Goal: Information Seeking & Learning: Learn about a topic

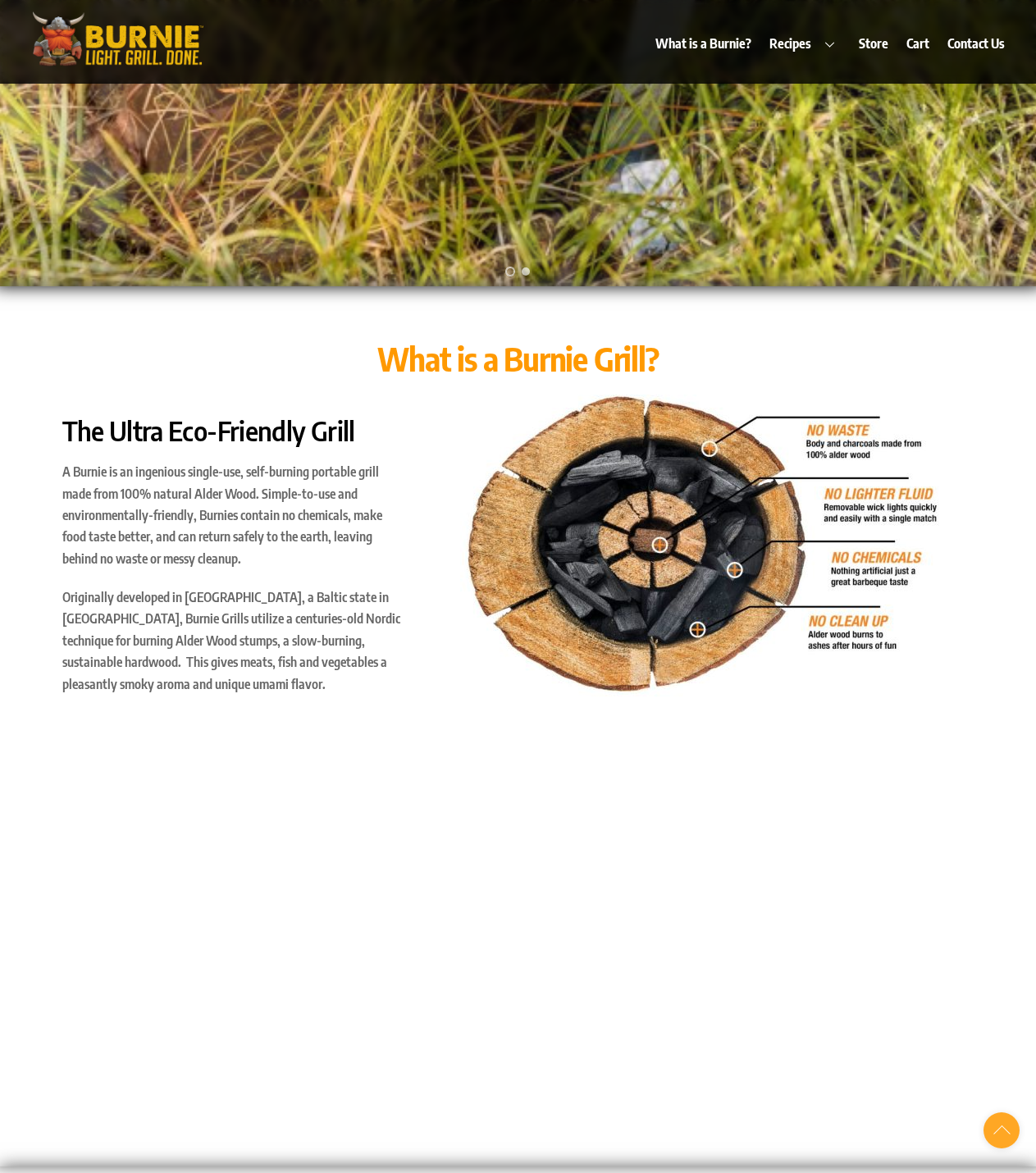
scroll to position [984, 0]
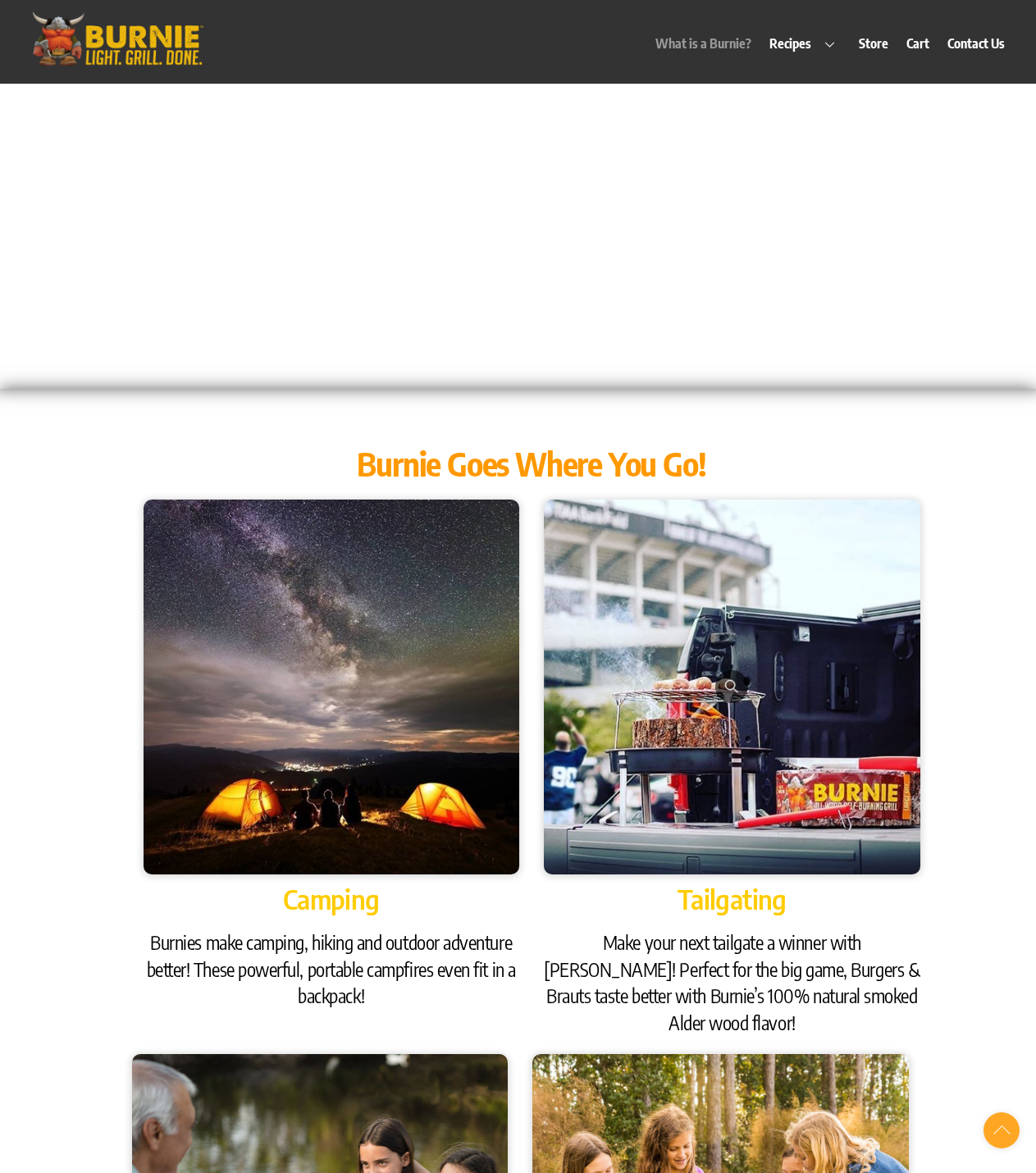
scroll to position [1886, 0]
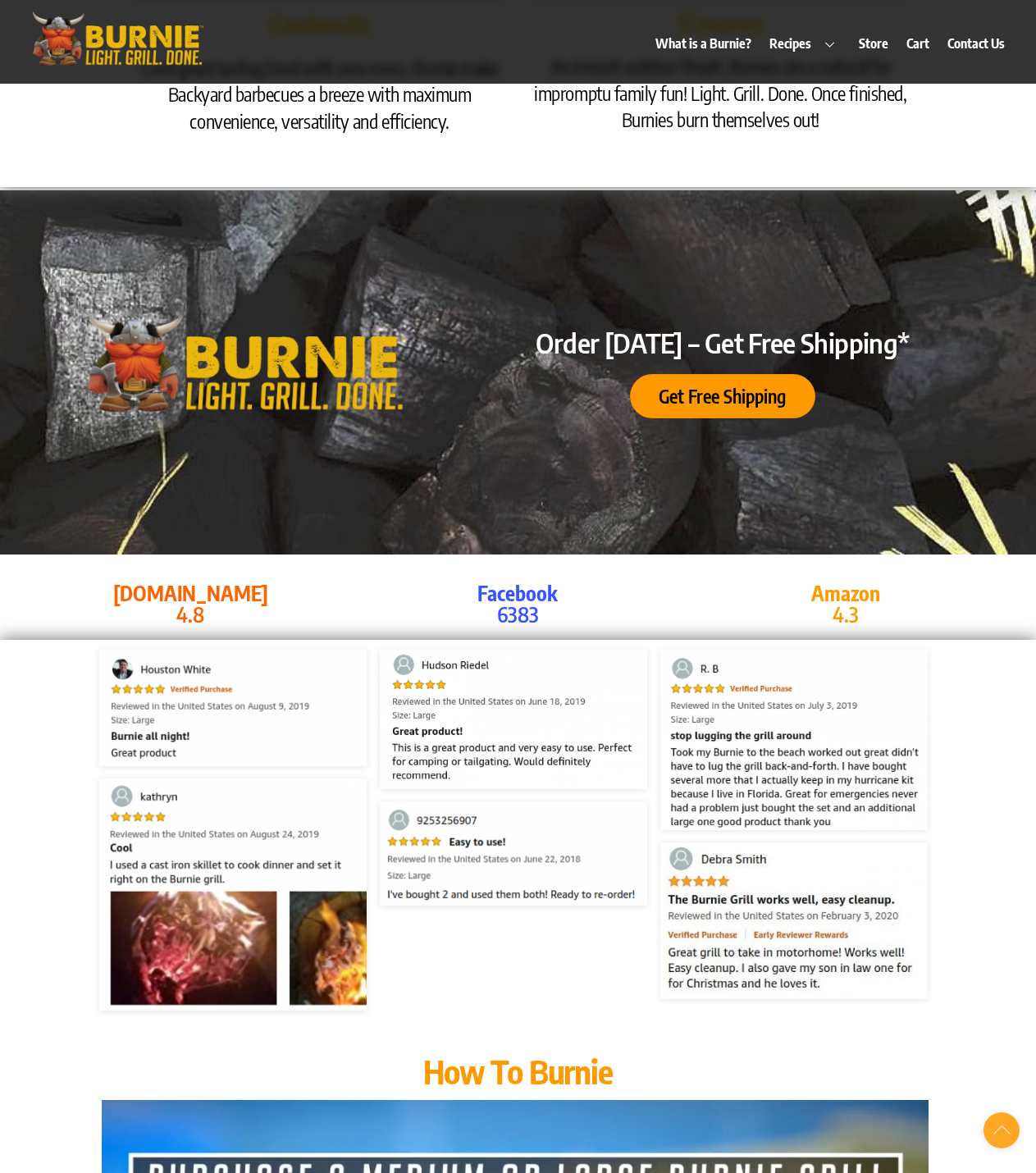
scroll to position [3199, 0]
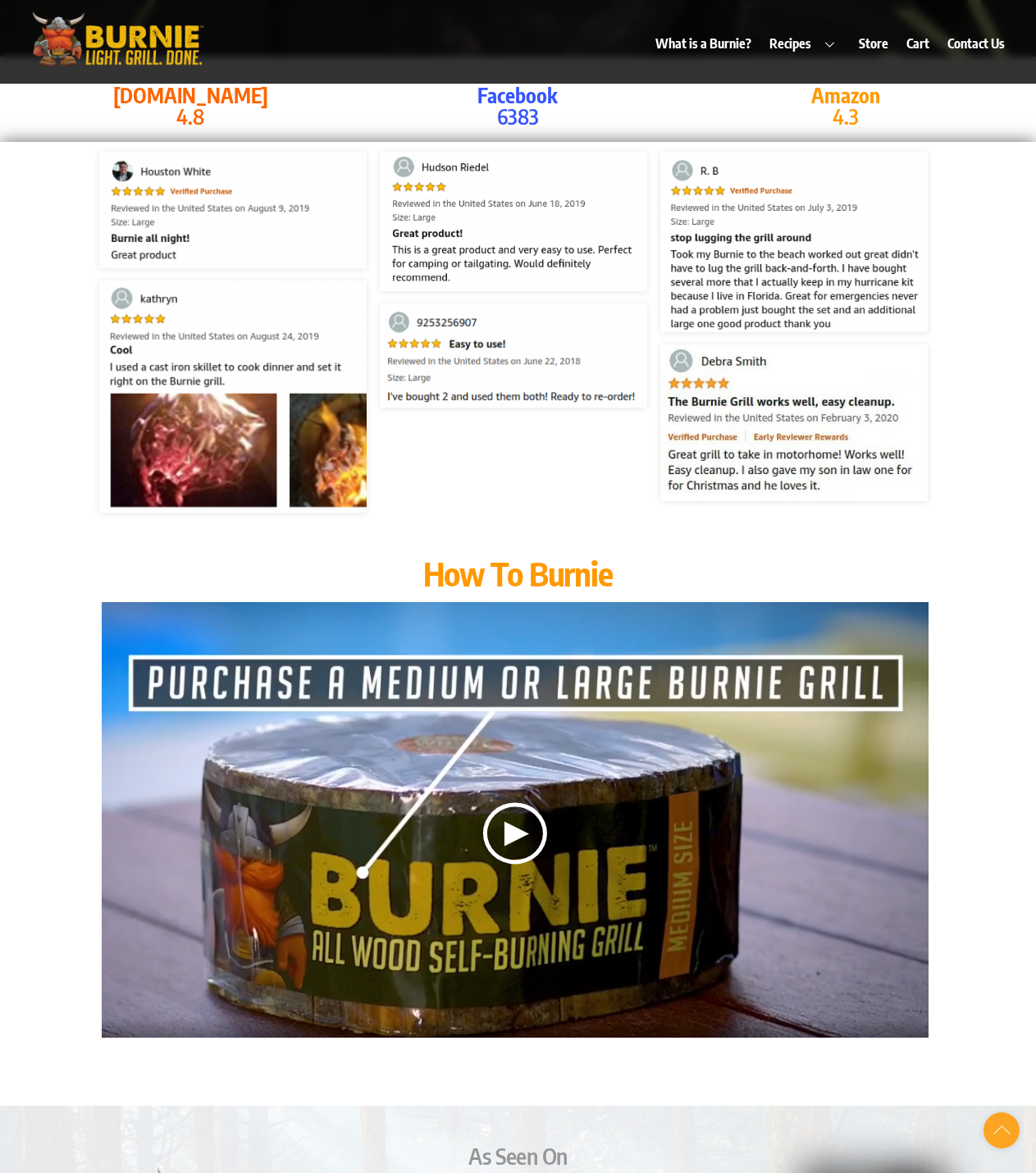
scroll to position [3691, 0]
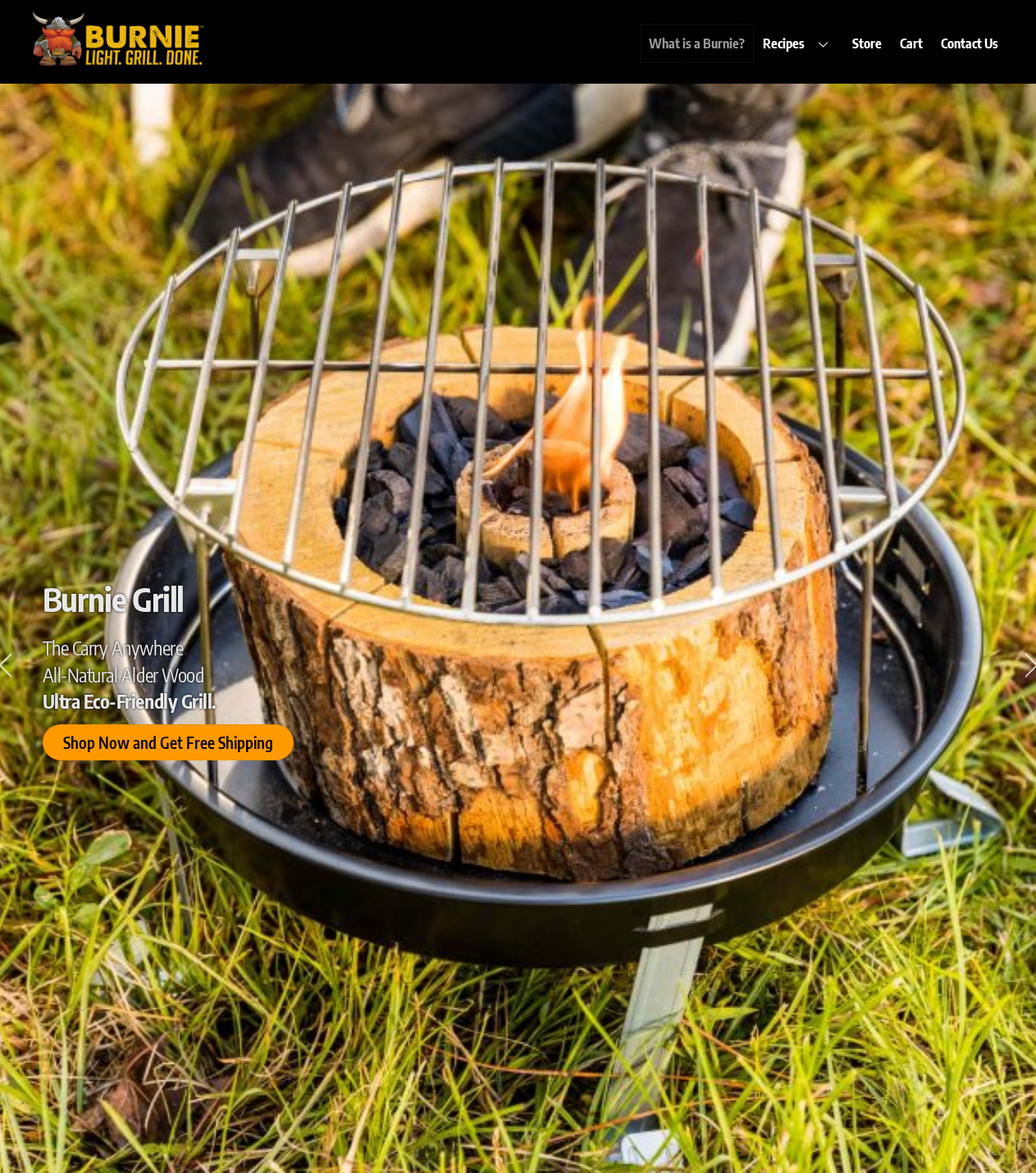
click at [753, 44] on link "What is a Burnie?" at bounding box center [698, 43] width 112 height 38
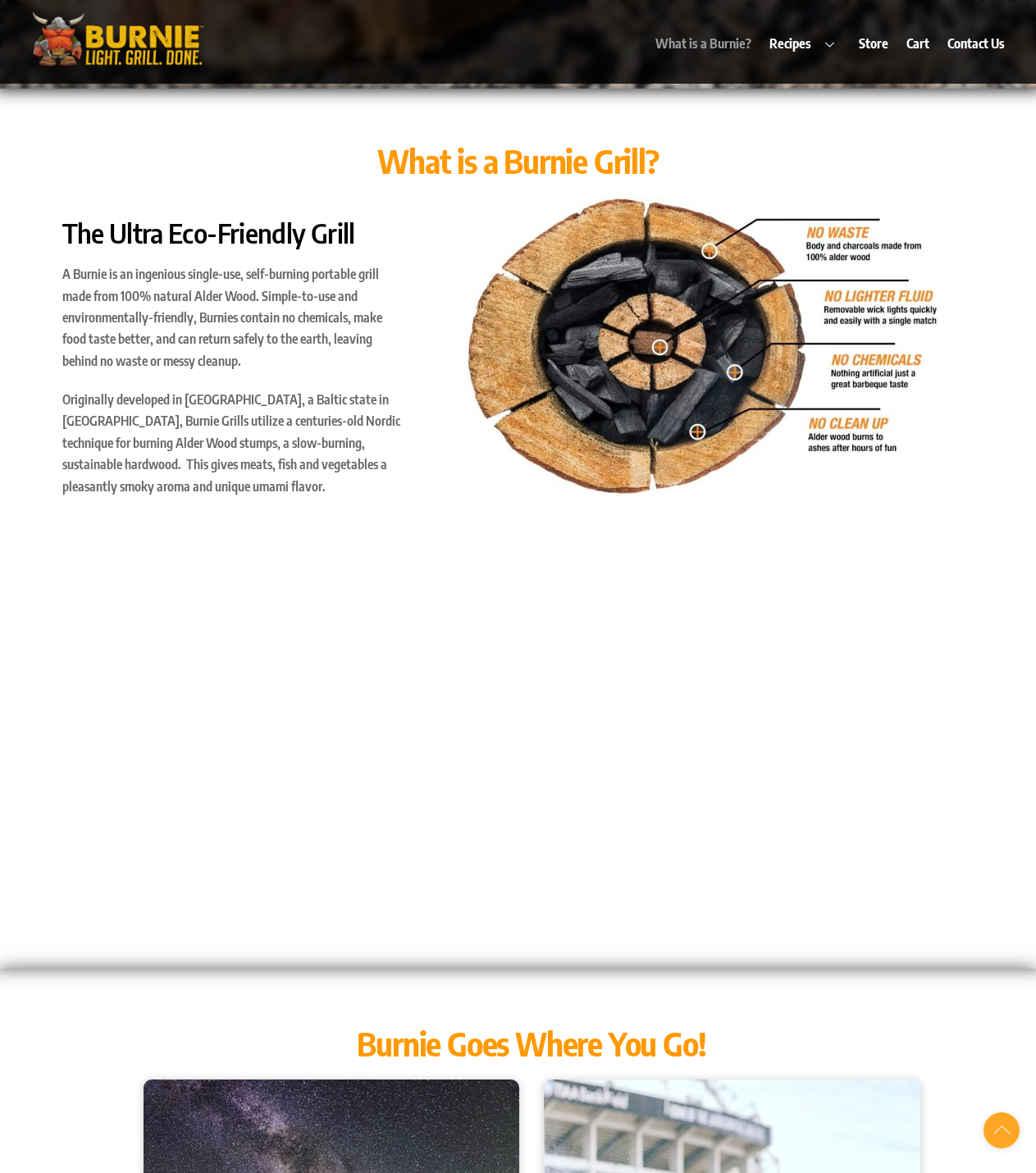
scroll to position [1173, 0]
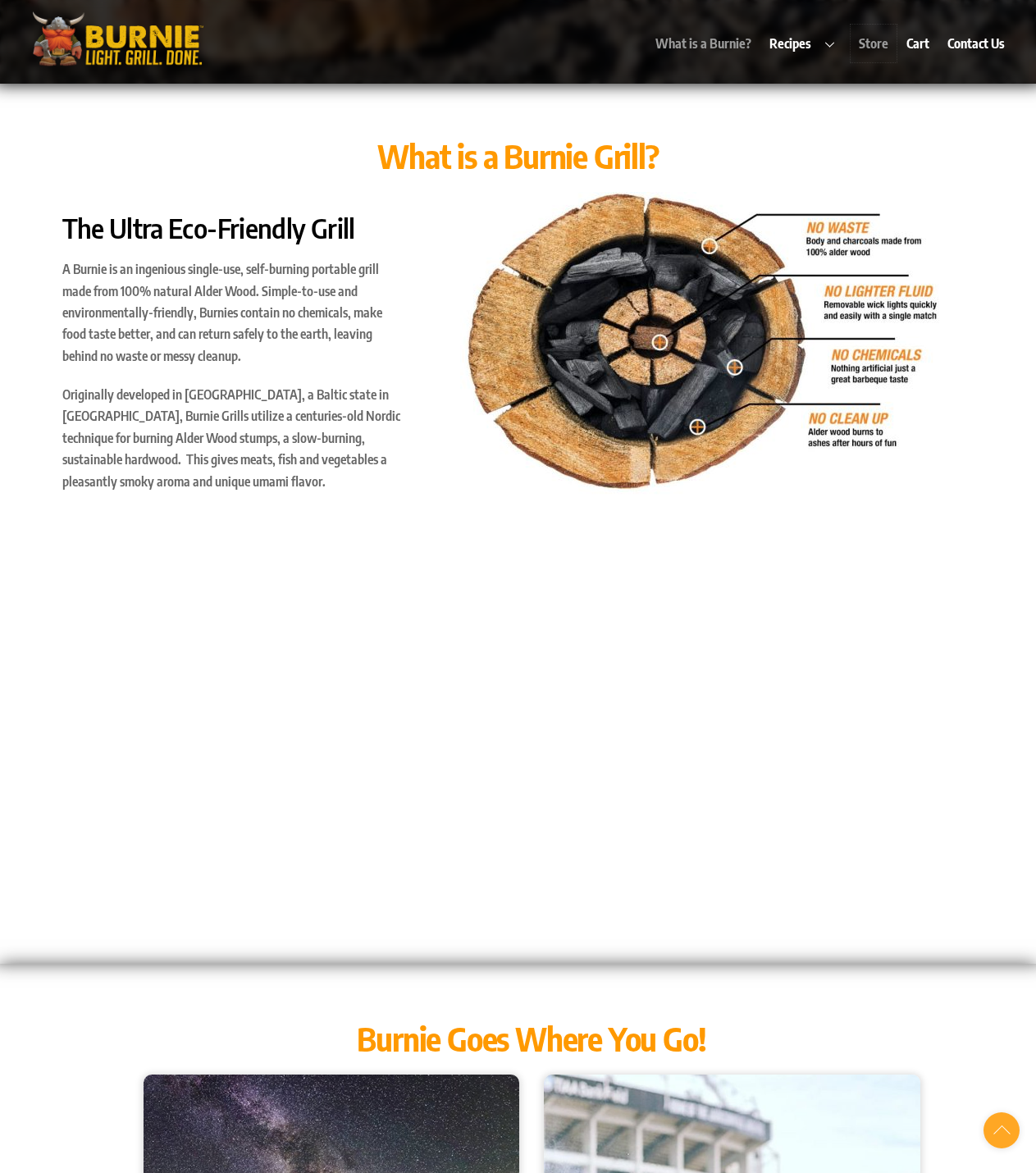
click at [874, 45] on link "Store" at bounding box center [873, 43] width 45 height 38
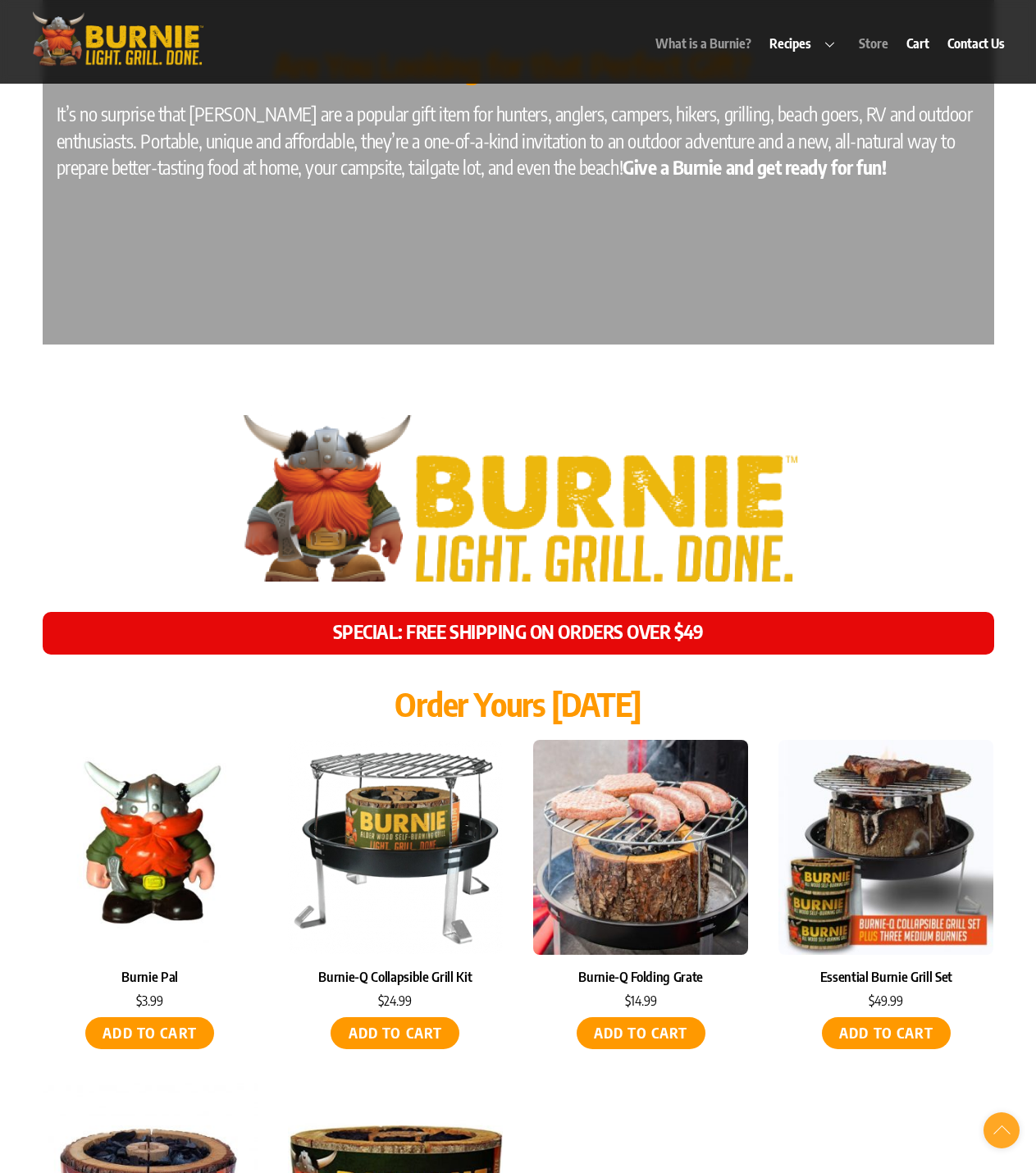
scroll to position [7375, 0]
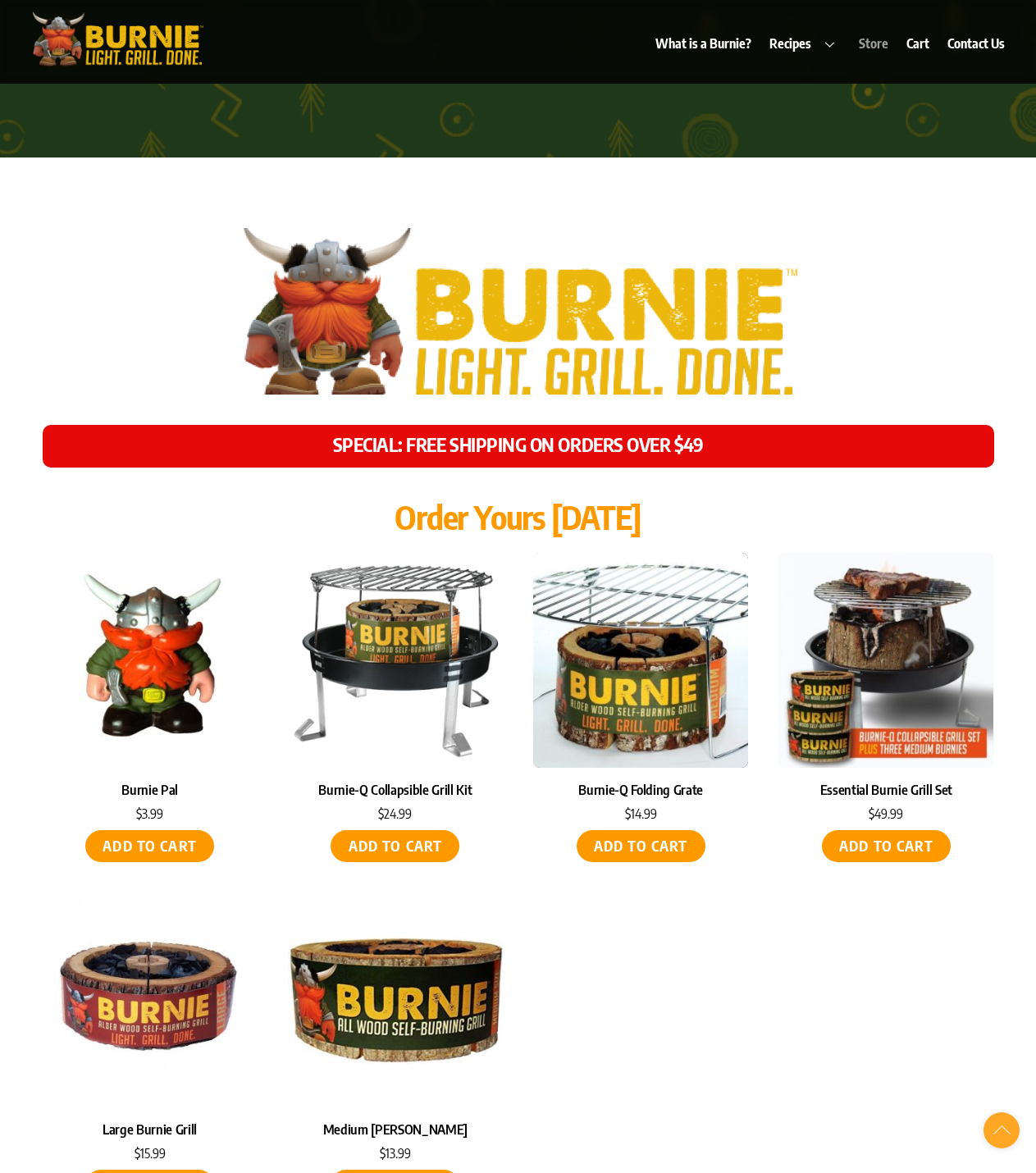
click at [624, 632] on img at bounding box center [640, 660] width 215 height 215
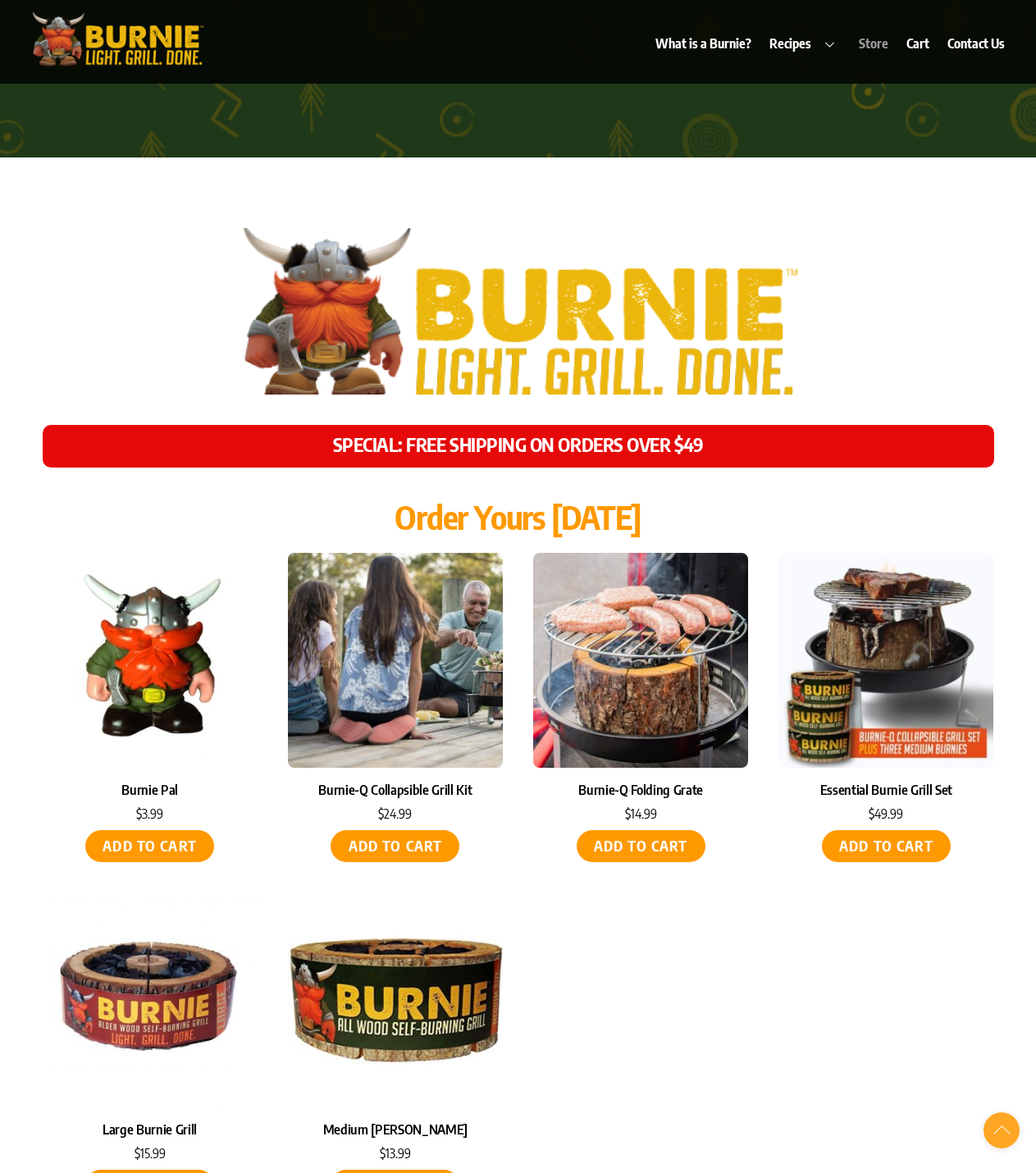
click at [483, 563] on img at bounding box center [395, 660] width 215 height 215
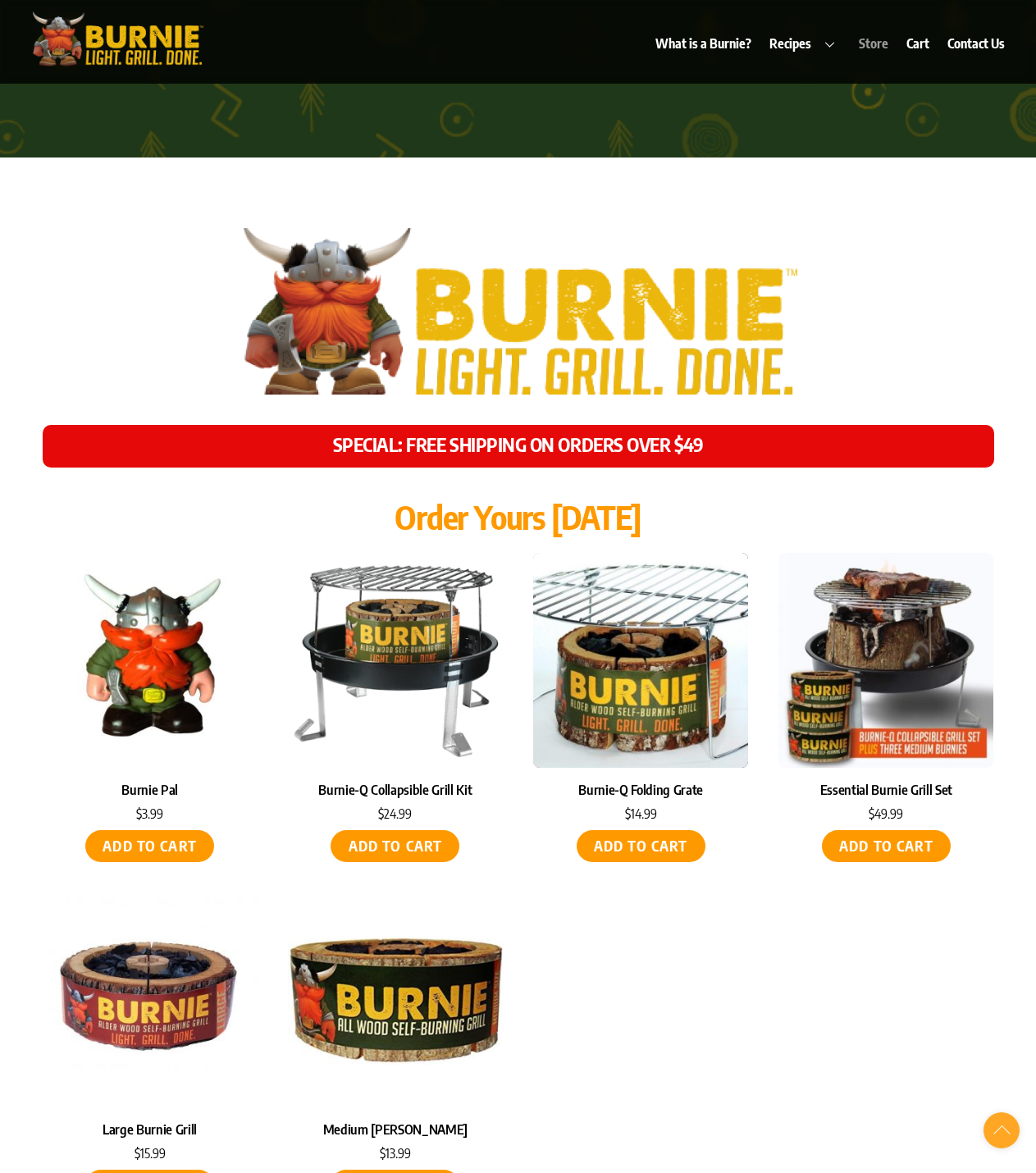
click at [694, 649] on img at bounding box center [640, 660] width 215 height 215
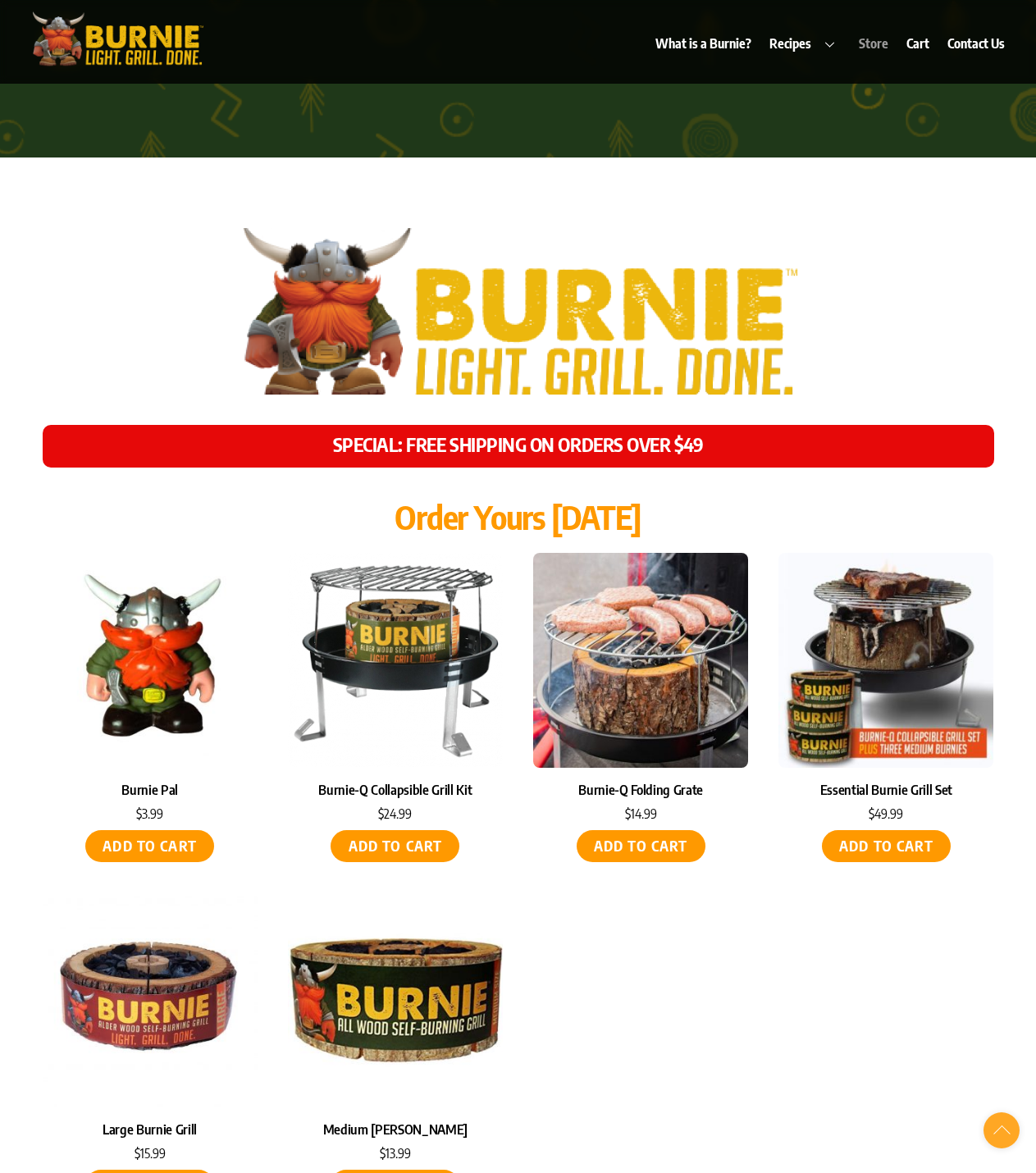
drag, startPoint x: 774, startPoint y: 937, endPoint x: 764, endPoint y: 933, distance: 10.8
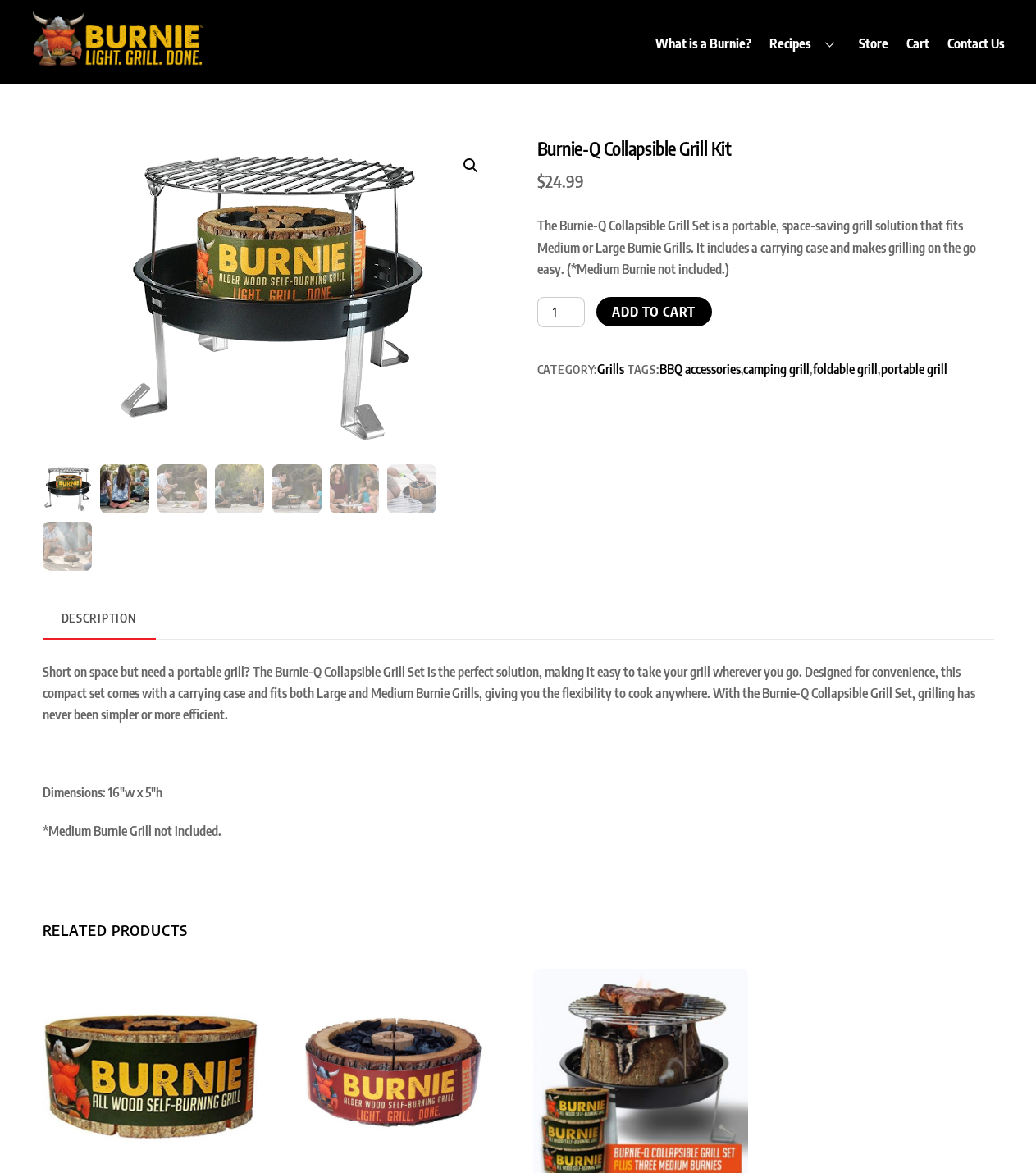
click at [137, 508] on img at bounding box center [125, 489] width 49 height 49
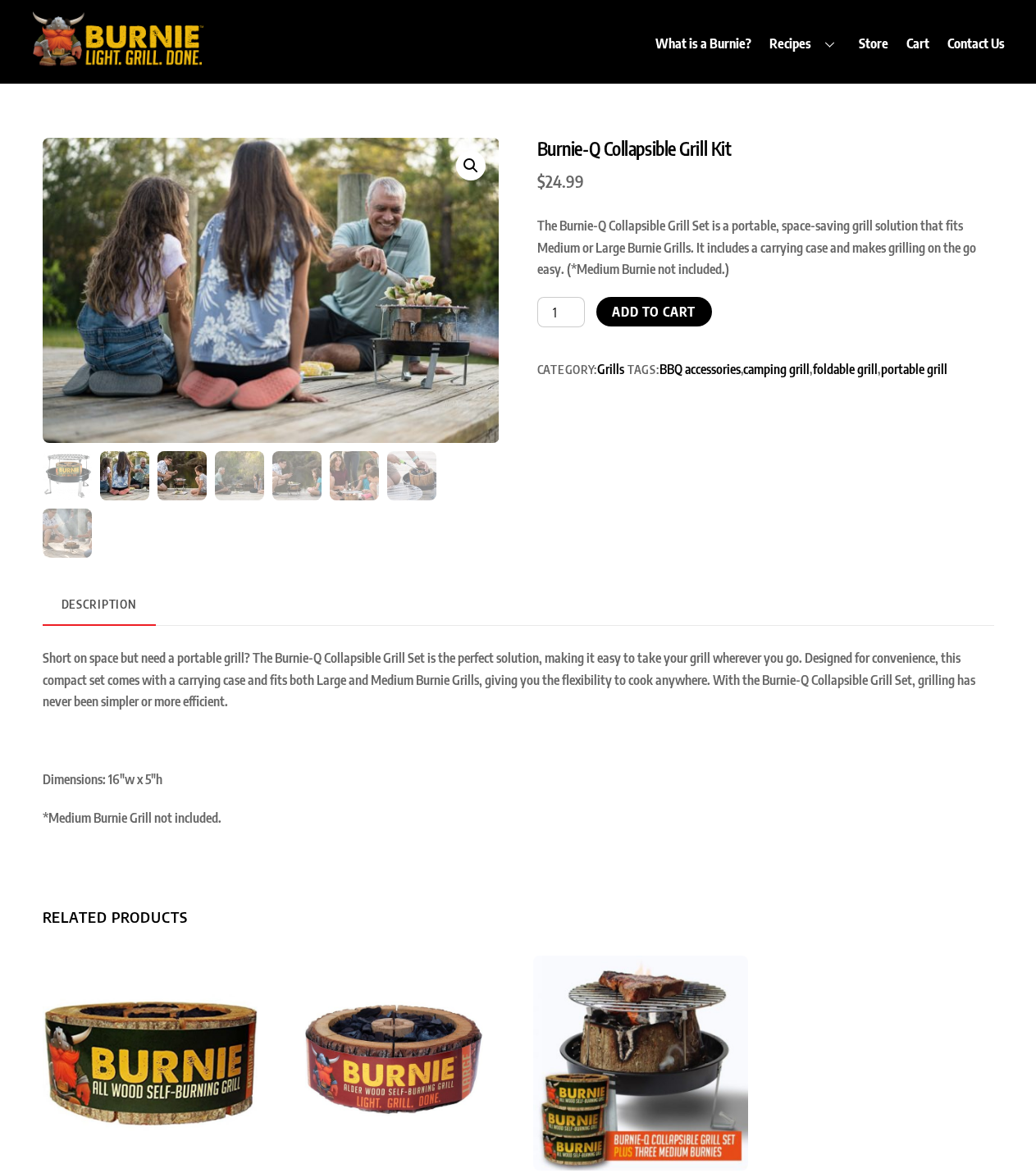
click at [160, 492] on img at bounding box center [182, 476] width 49 height 49
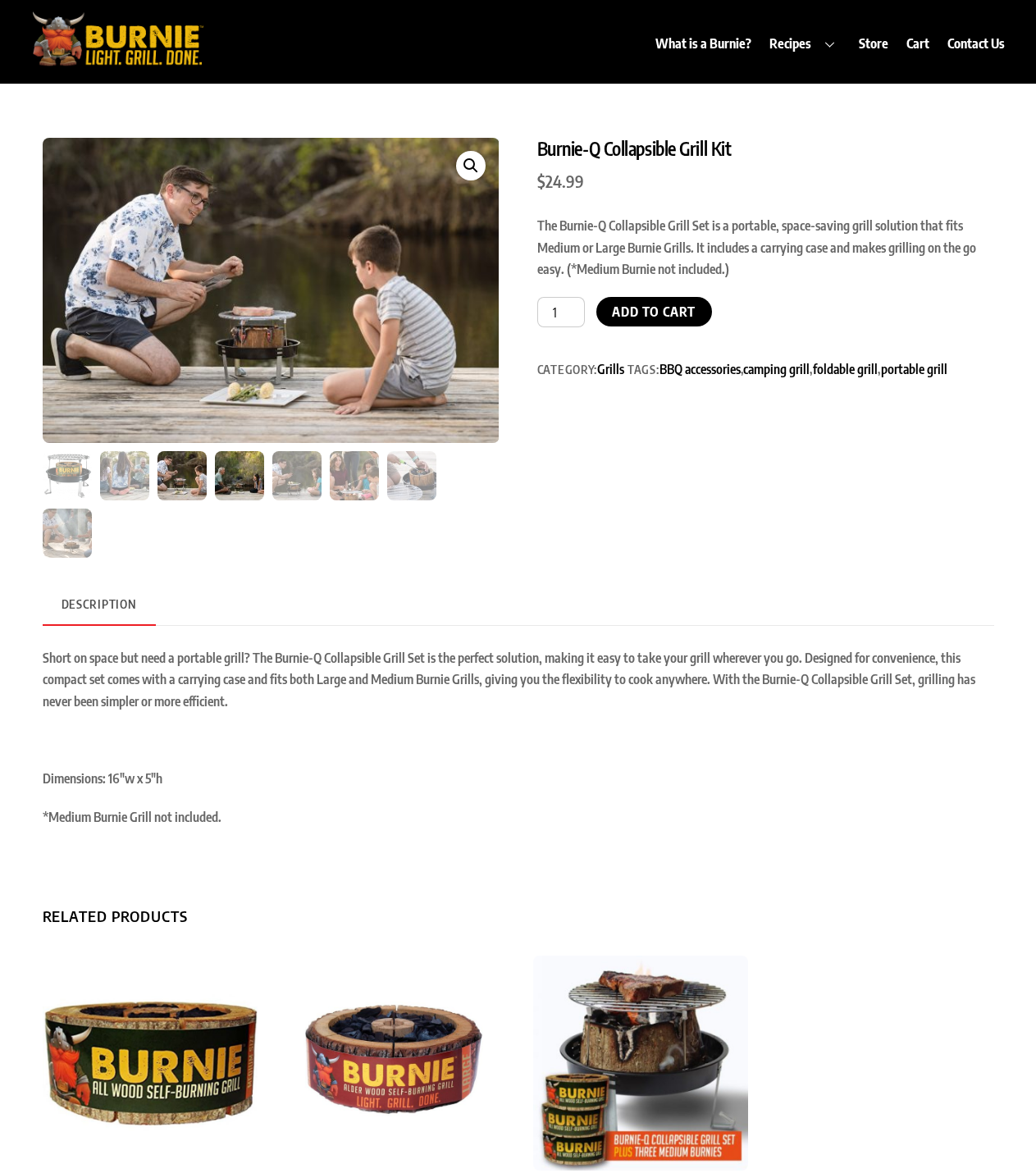
click at [245, 484] on img at bounding box center [240, 476] width 49 height 49
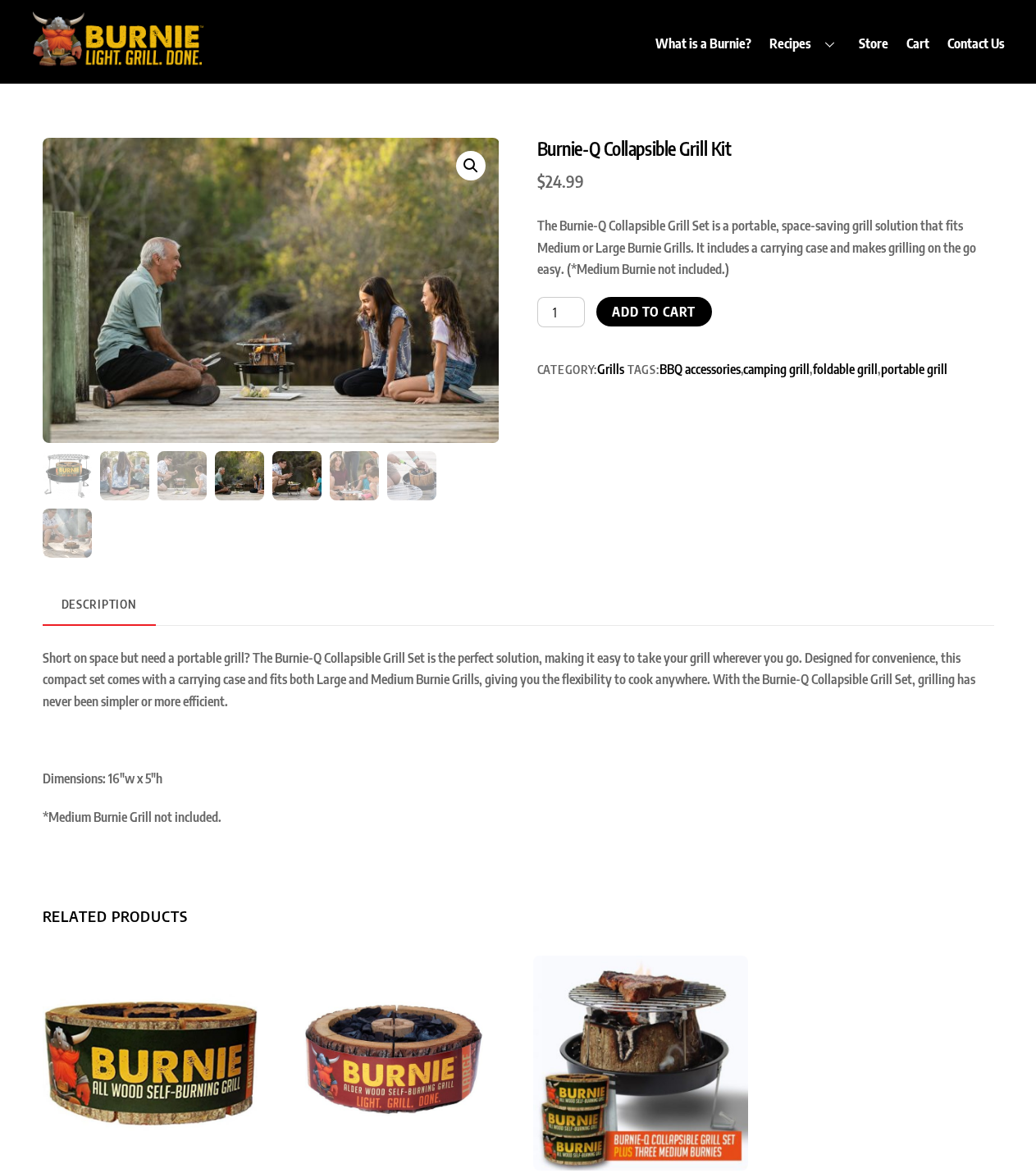
click at [303, 477] on img at bounding box center [297, 476] width 49 height 49
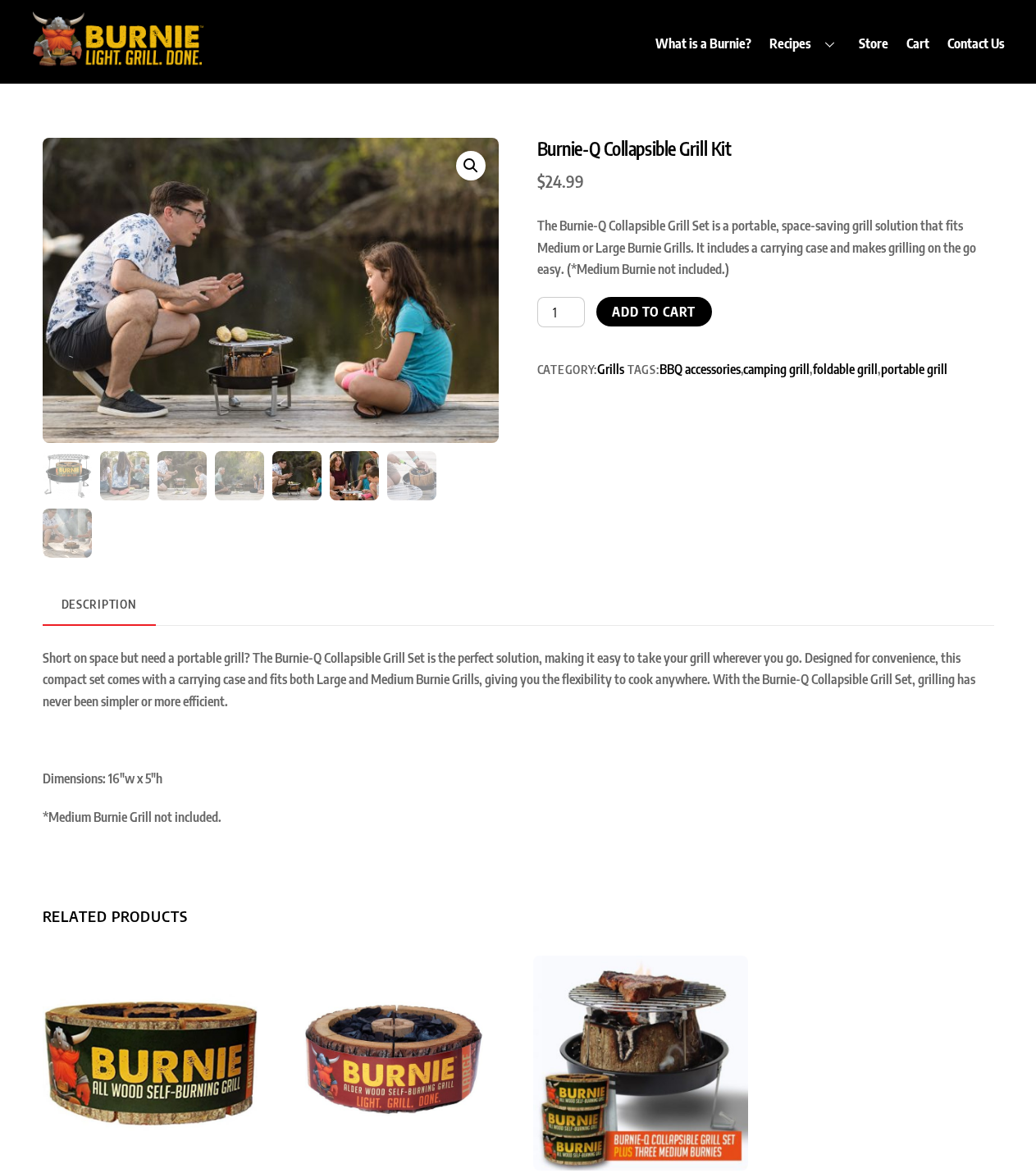
click at [356, 486] on img at bounding box center [354, 476] width 49 height 49
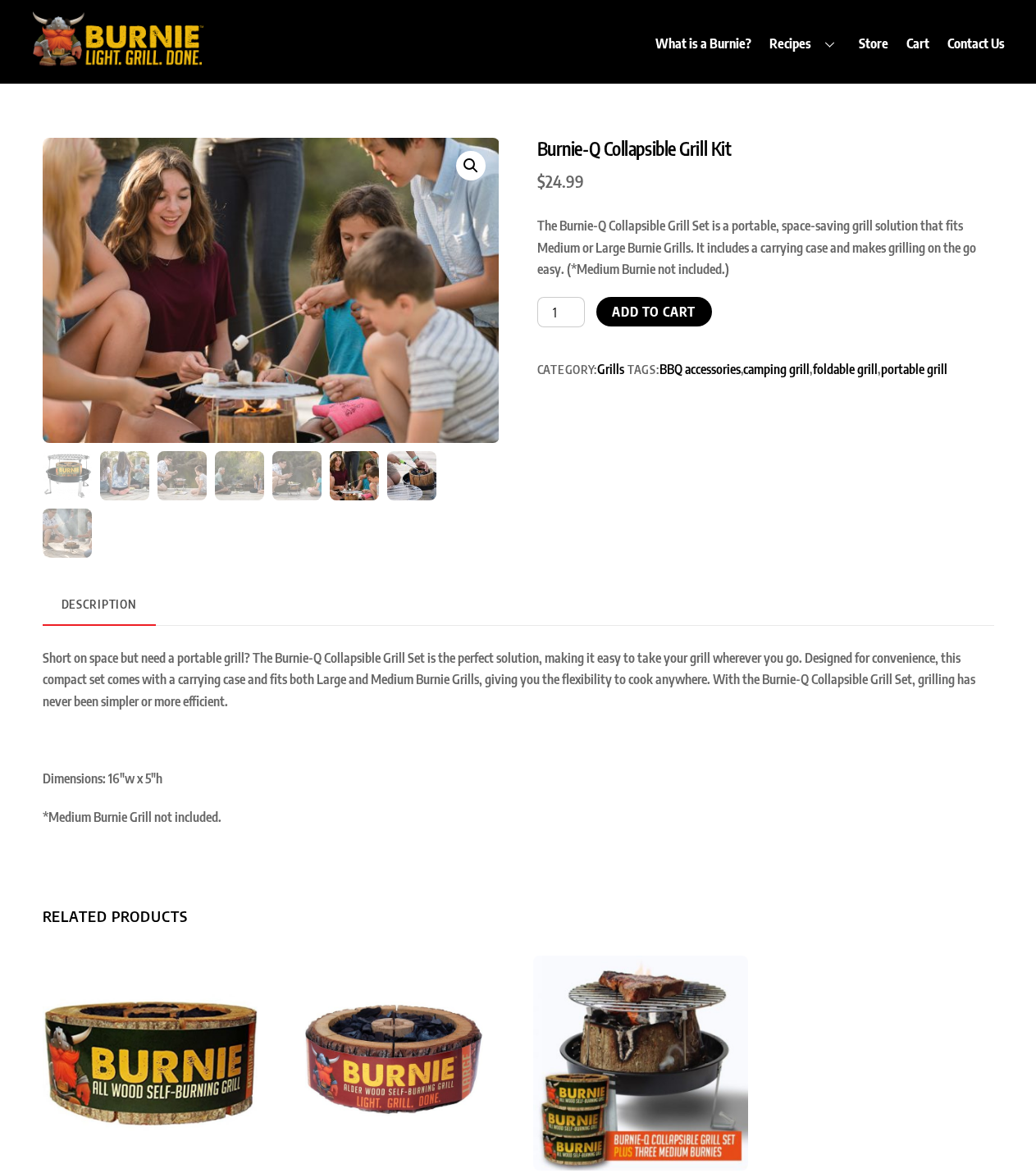
click at [405, 486] on img at bounding box center [412, 476] width 49 height 49
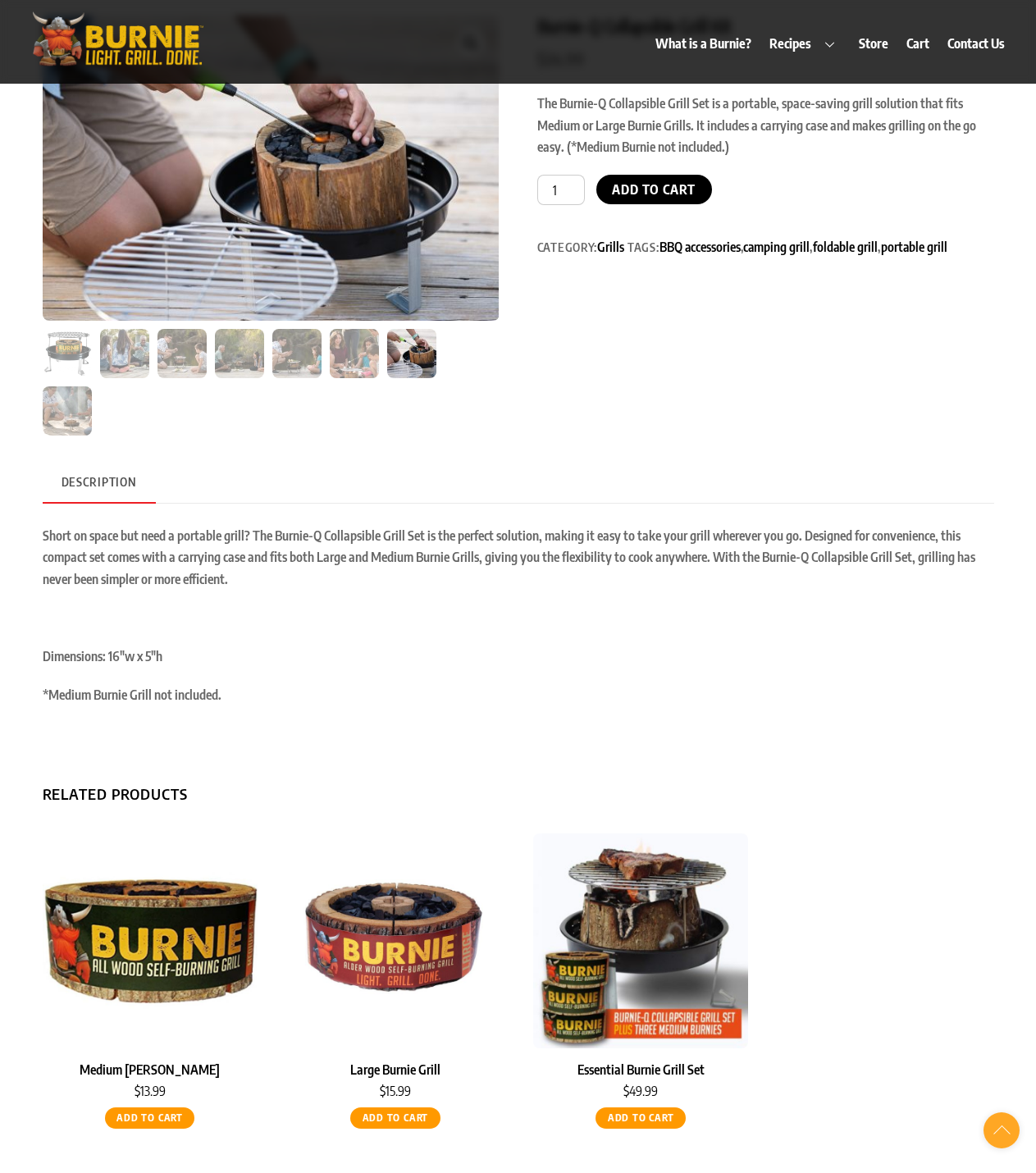
scroll to position [82, 0]
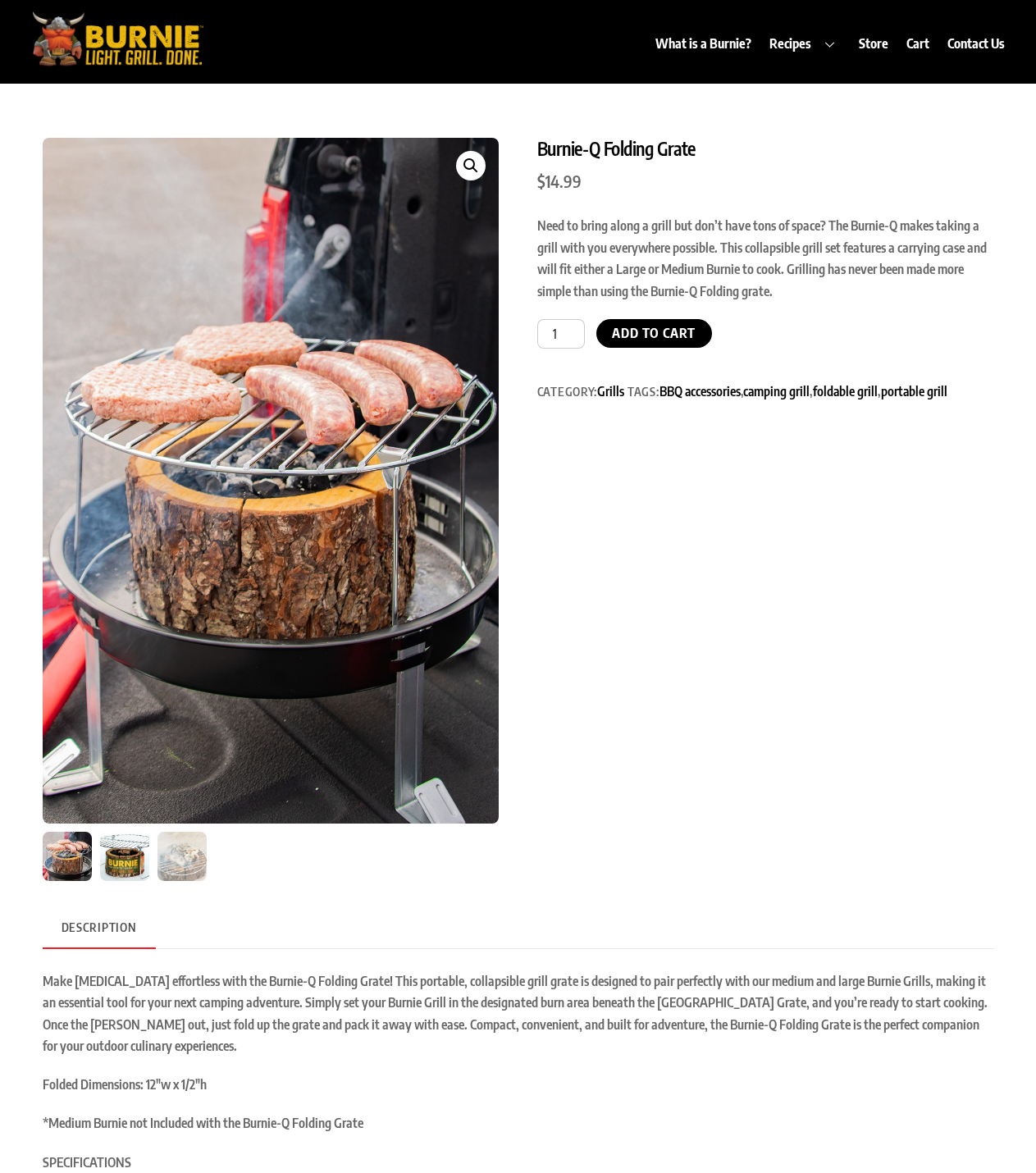
click at [132, 867] on img at bounding box center [125, 856] width 49 height 49
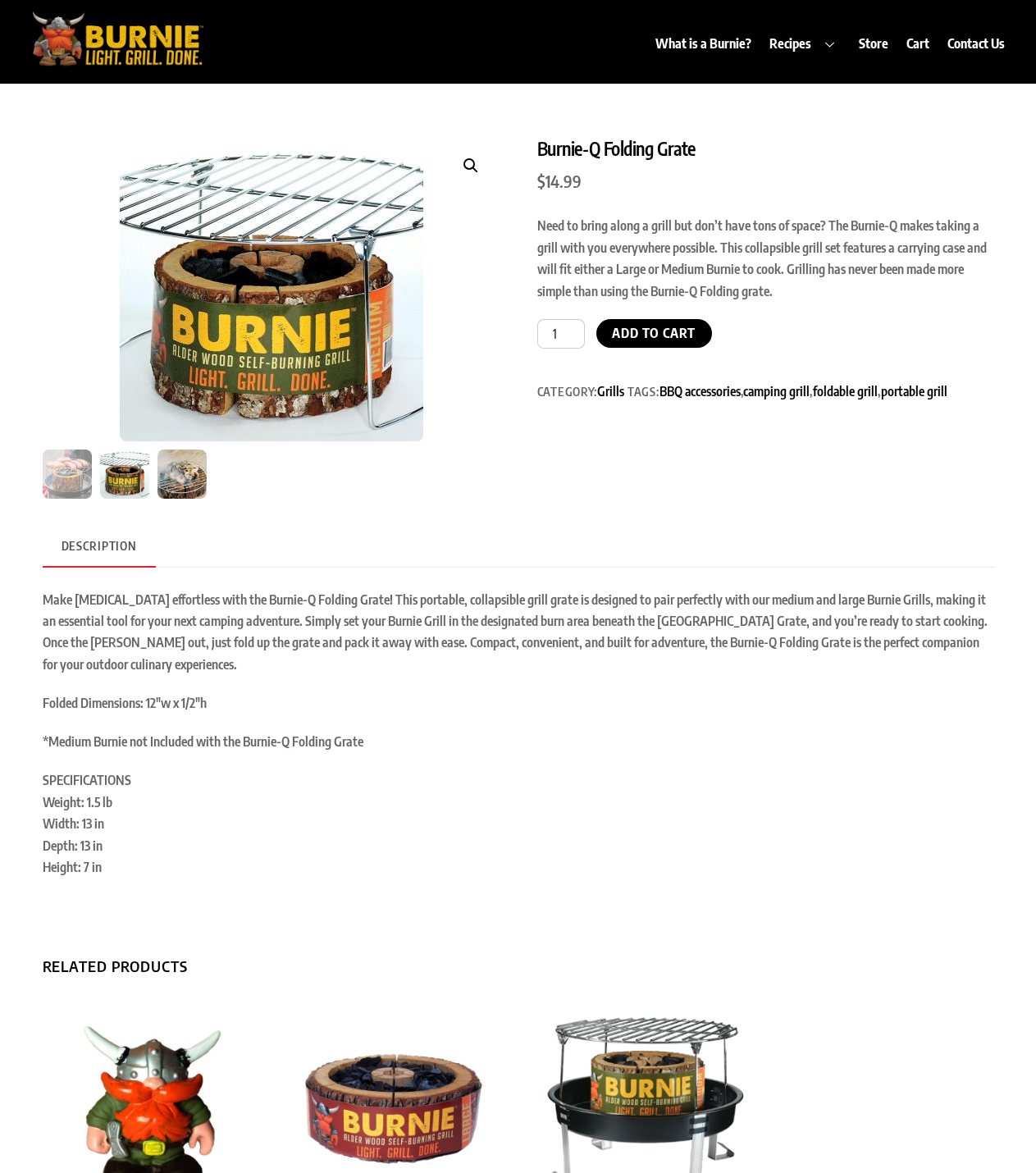
click at [191, 485] on img at bounding box center [182, 474] width 49 height 49
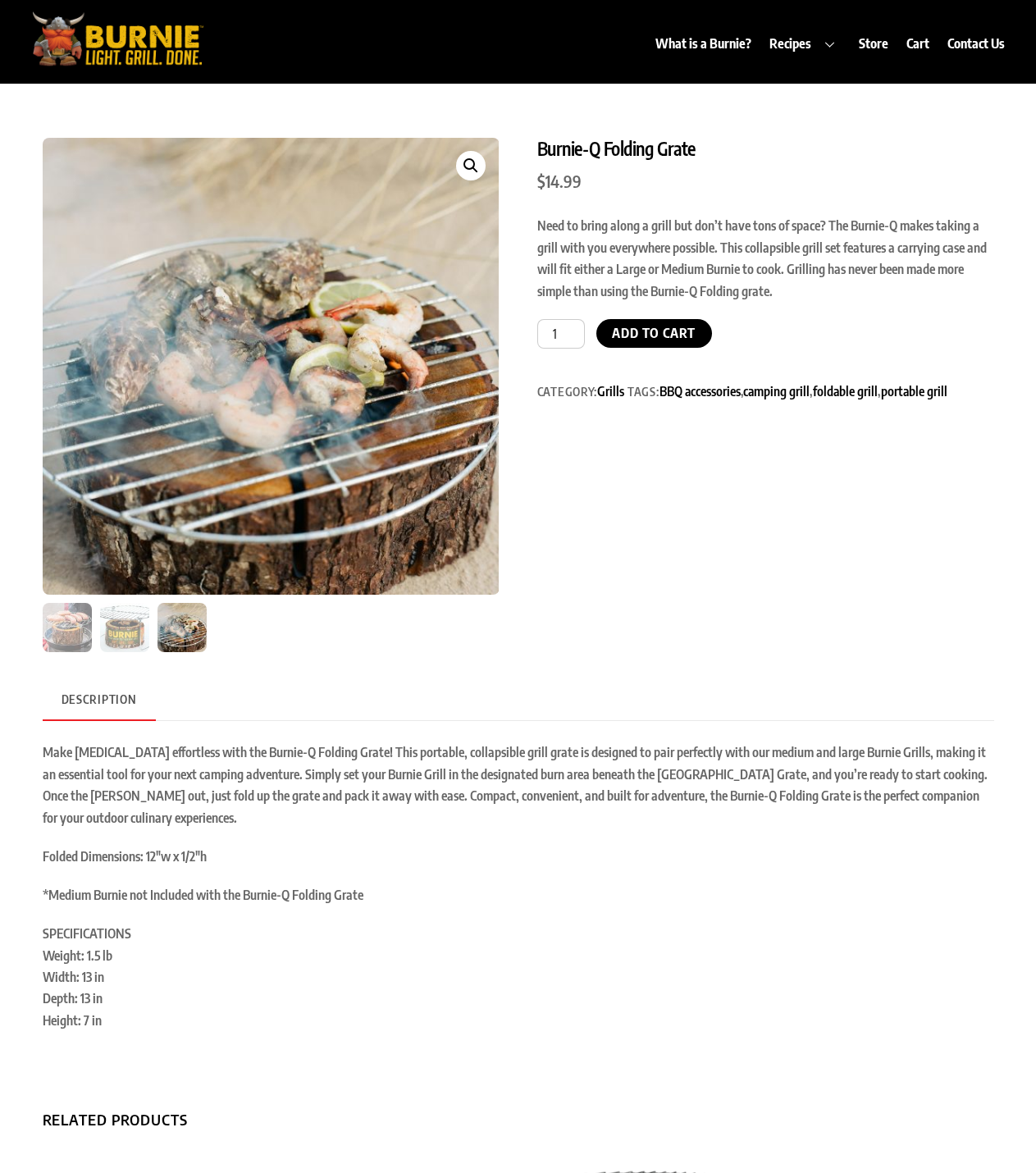
drag, startPoint x: 532, startPoint y: 693, endPoint x: 548, endPoint y: 696, distance: 16.3
